Goal: Information Seeking & Learning: Check status

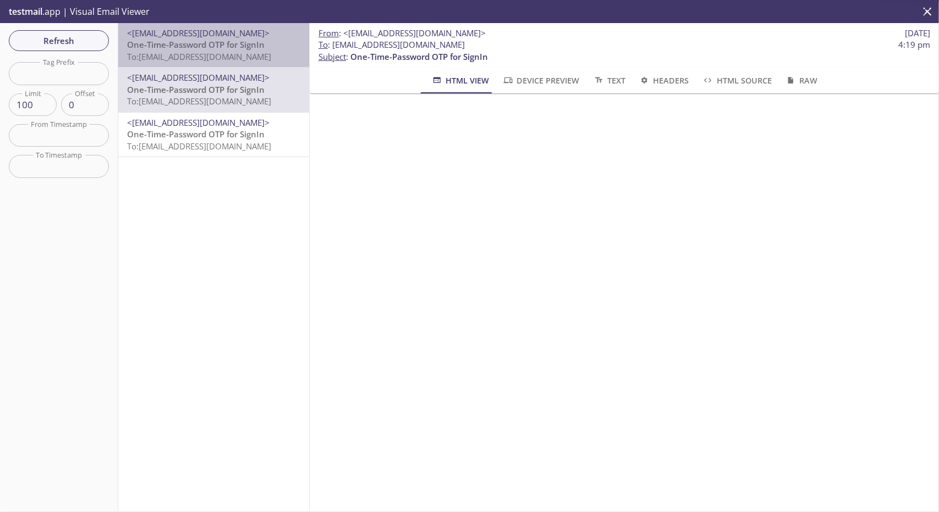
click at [246, 54] on span "To: edgeup.opsa@inbox.testmail.app" at bounding box center [199, 56] width 144 height 11
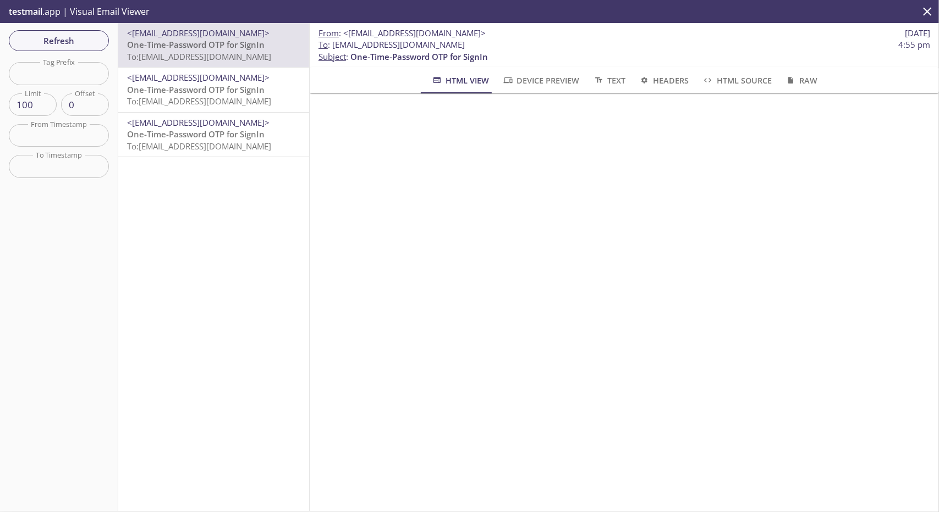
scroll to position [126, 0]
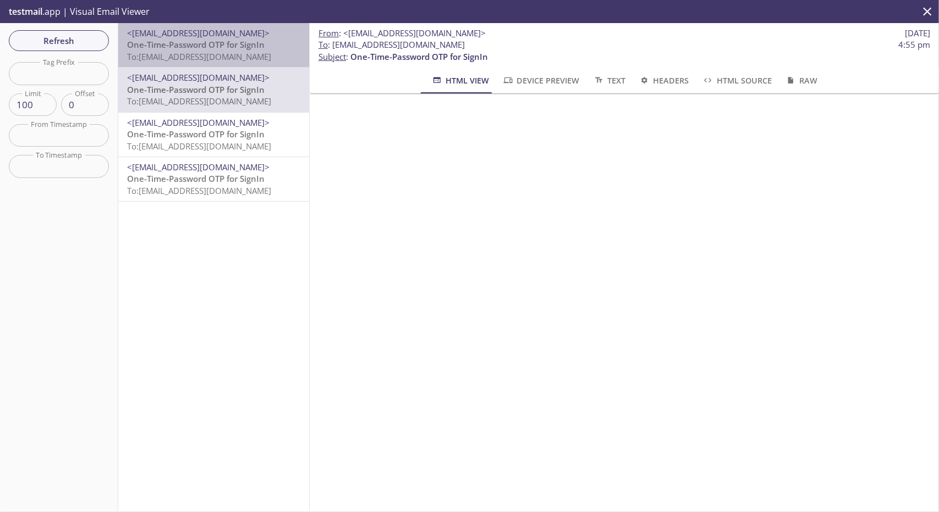
click at [263, 54] on span "To: edgeup.opsa@inbox.testmail.app" at bounding box center [199, 56] width 144 height 11
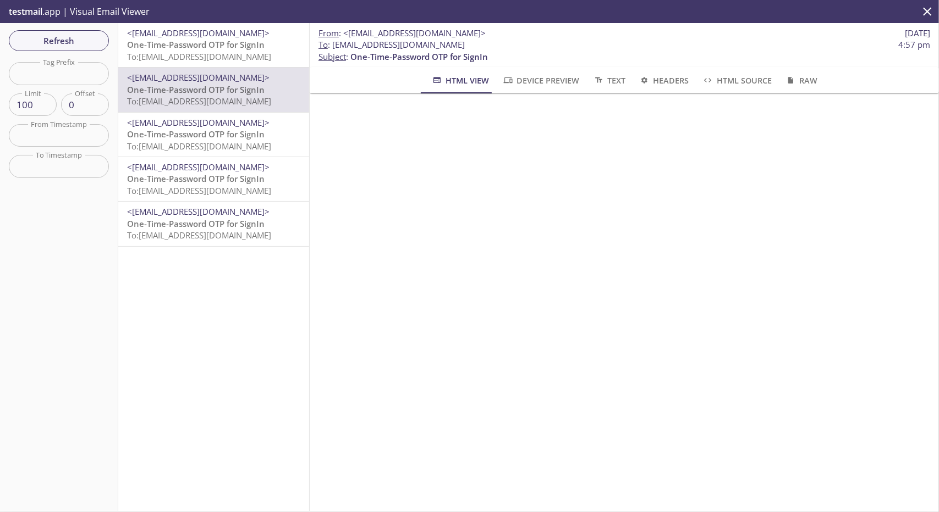
click at [261, 57] on span "To: edgeup.opsa@inbox.testmail.app" at bounding box center [199, 56] width 144 height 11
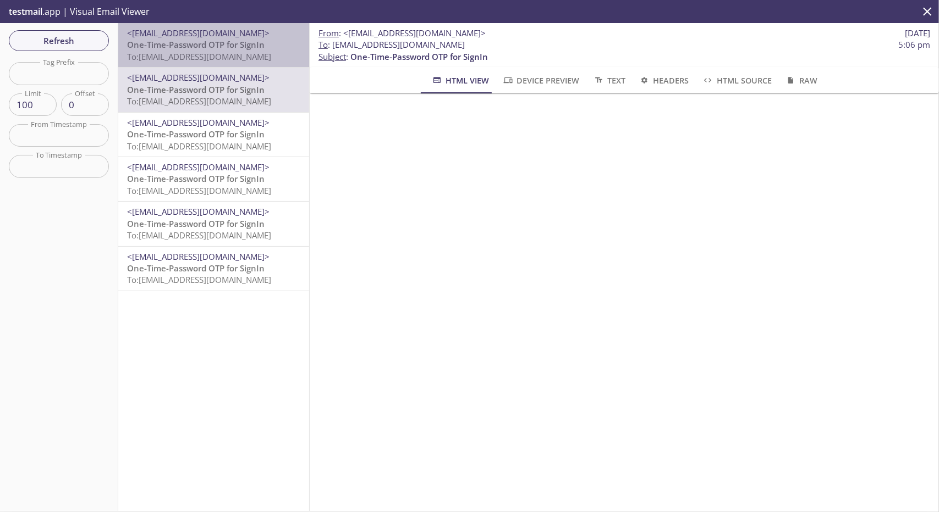
click at [228, 56] on span "To: edgeup.opdh@inbox.testmail.app" at bounding box center [199, 56] width 144 height 11
click at [247, 47] on span "One-Time-Password OTP for SignIn" at bounding box center [195, 44] width 137 height 11
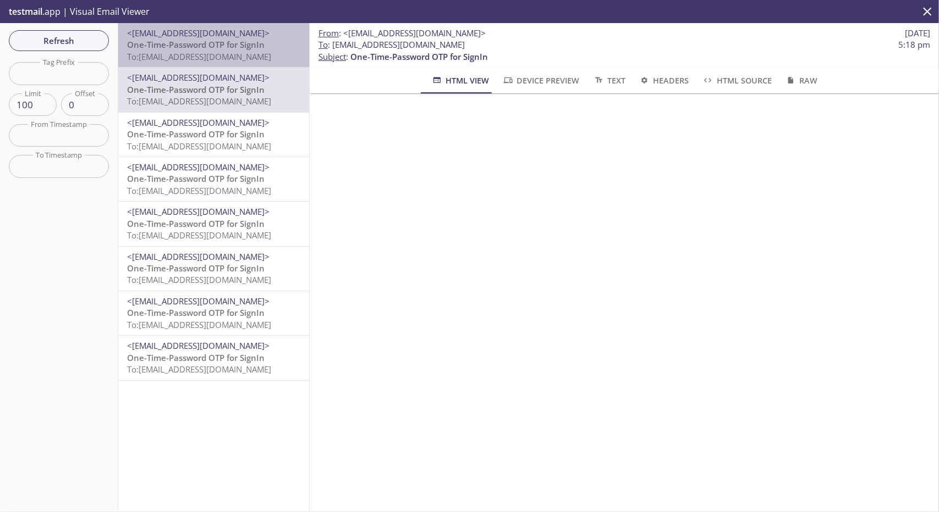
click at [239, 35] on span "<[EMAIL_ADDRESS][DOMAIN_NAME]>" at bounding box center [198, 32] width 142 height 11
click at [244, 42] on span "One-Time-Password OTP for SignIn" at bounding box center [195, 44] width 137 height 11
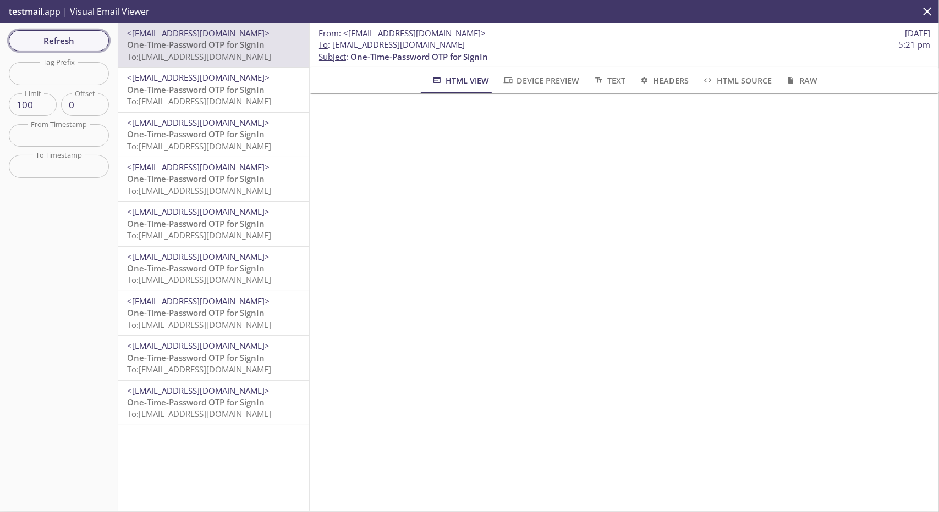
click at [79, 40] on span "Refresh" at bounding box center [59, 41] width 82 height 14
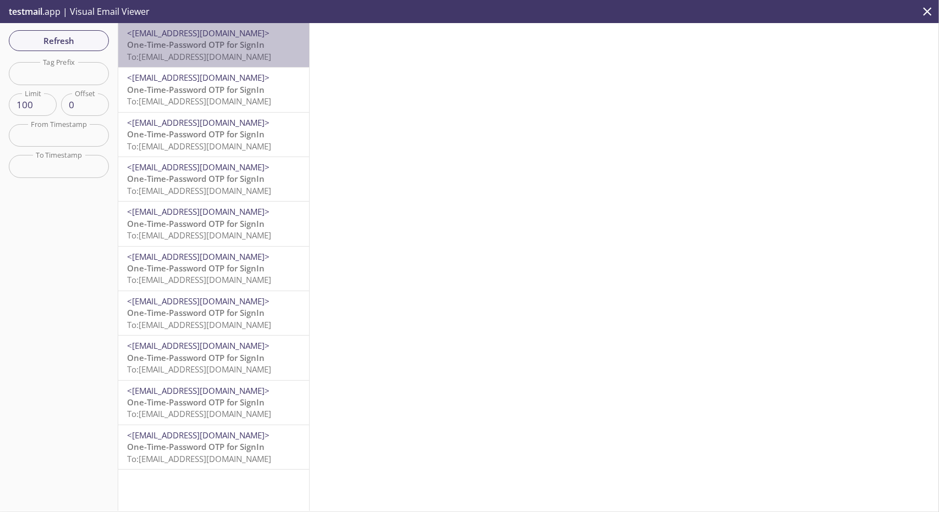
click at [245, 45] on span "One-Time-Password OTP for SignIn" at bounding box center [195, 44] width 137 height 11
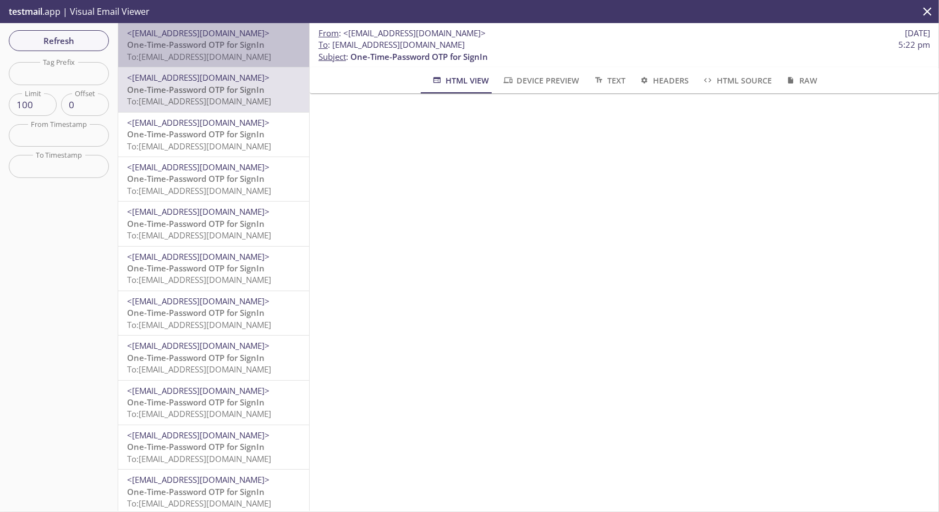
click at [242, 31] on span "<[EMAIL_ADDRESS][DOMAIN_NAME]>" at bounding box center [198, 32] width 142 height 11
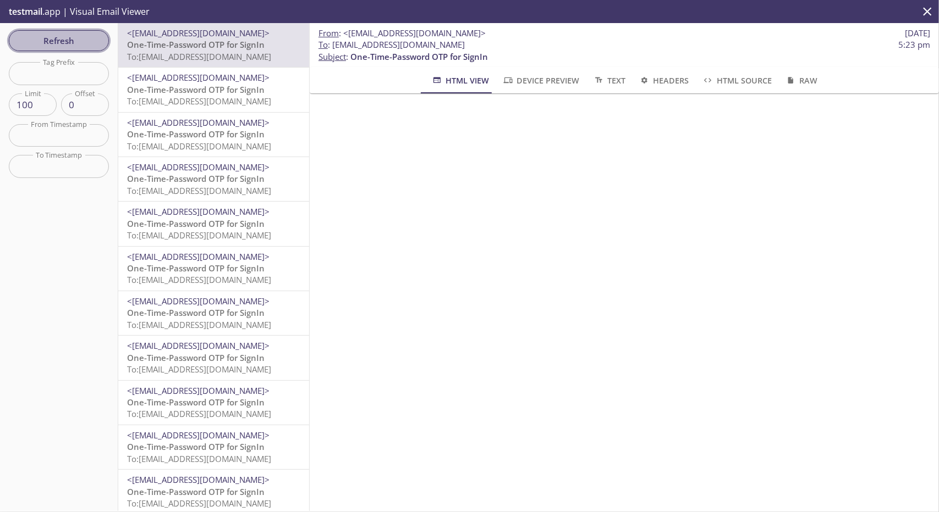
click at [60, 34] on span "Refresh" at bounding box center [59, 41] width 82 height 14
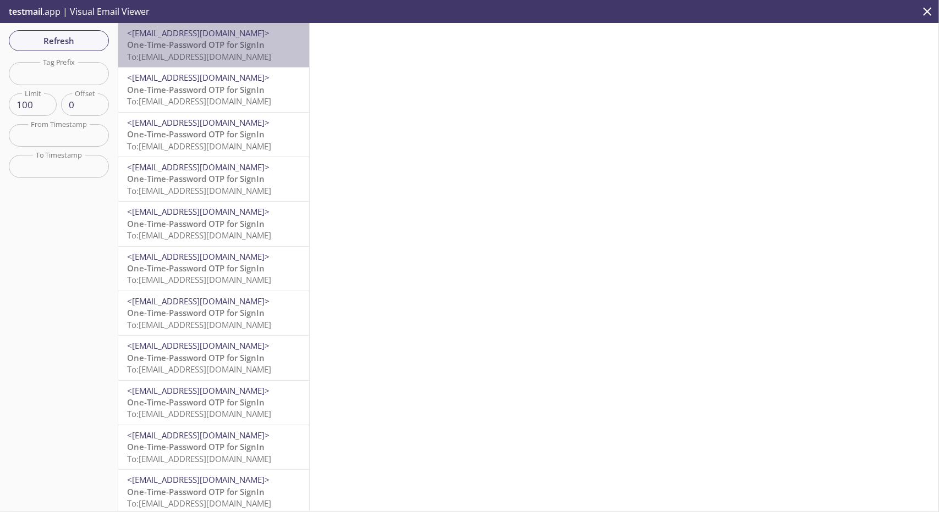
click at [215, 50] on span "One-Time-Password OTP for SignIn" at bounding box center [195, 44] width 137 height 11
